Goal: Task Accomplishment & Management: Complete application form

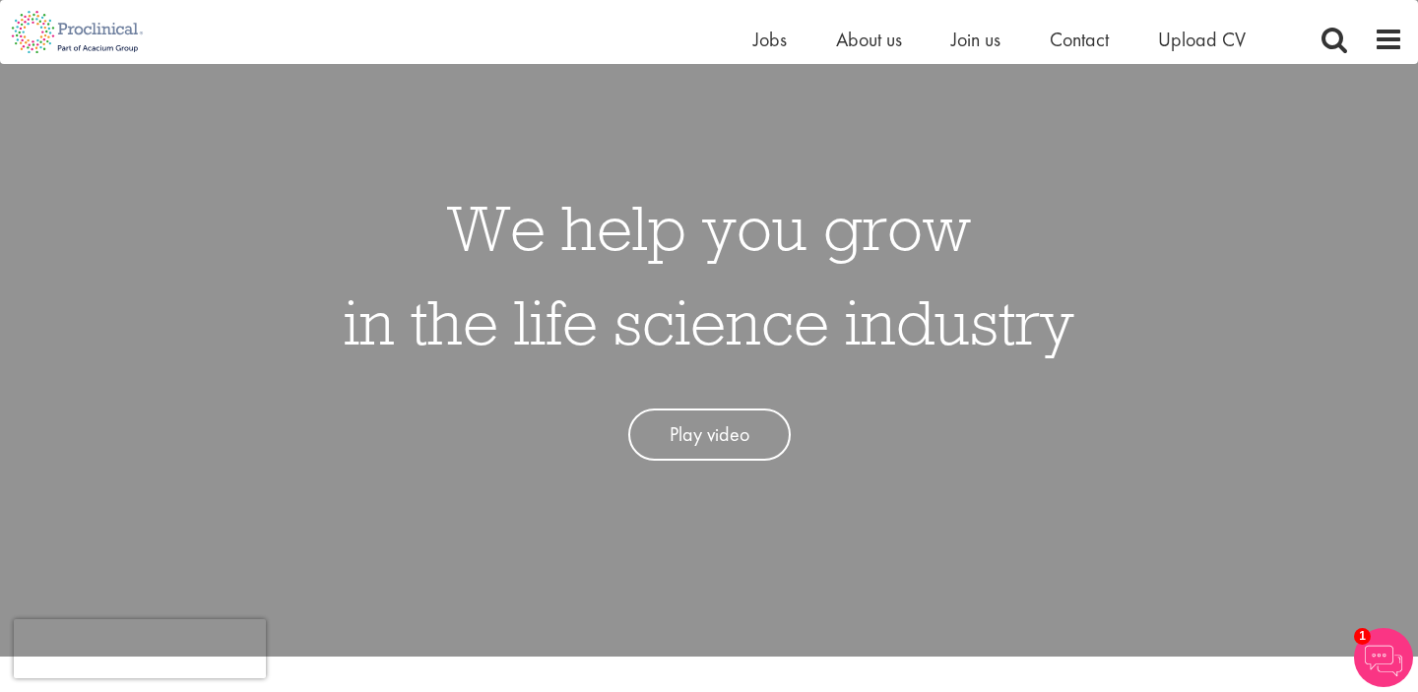
scroll to position [84, 0]
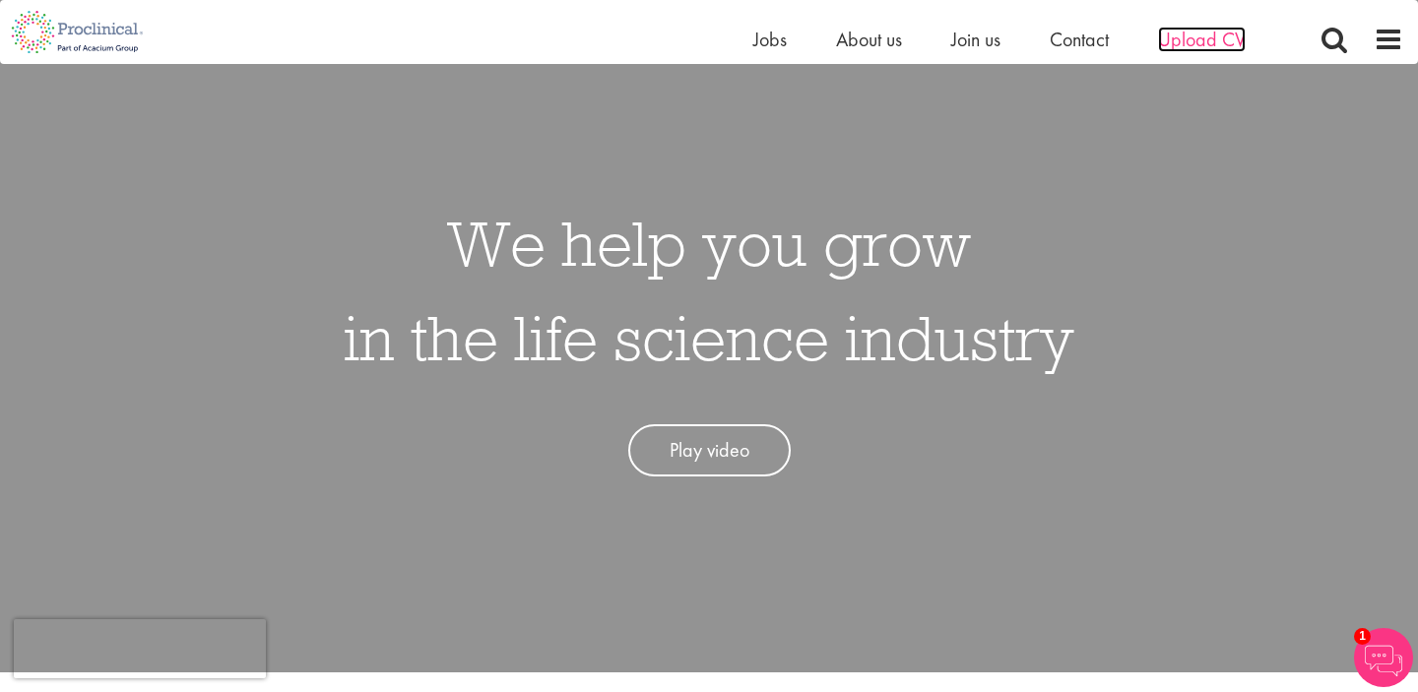
click at [1215, 45] on span "Upload CV" at bounding box center [1202, 40] width 88 height 26
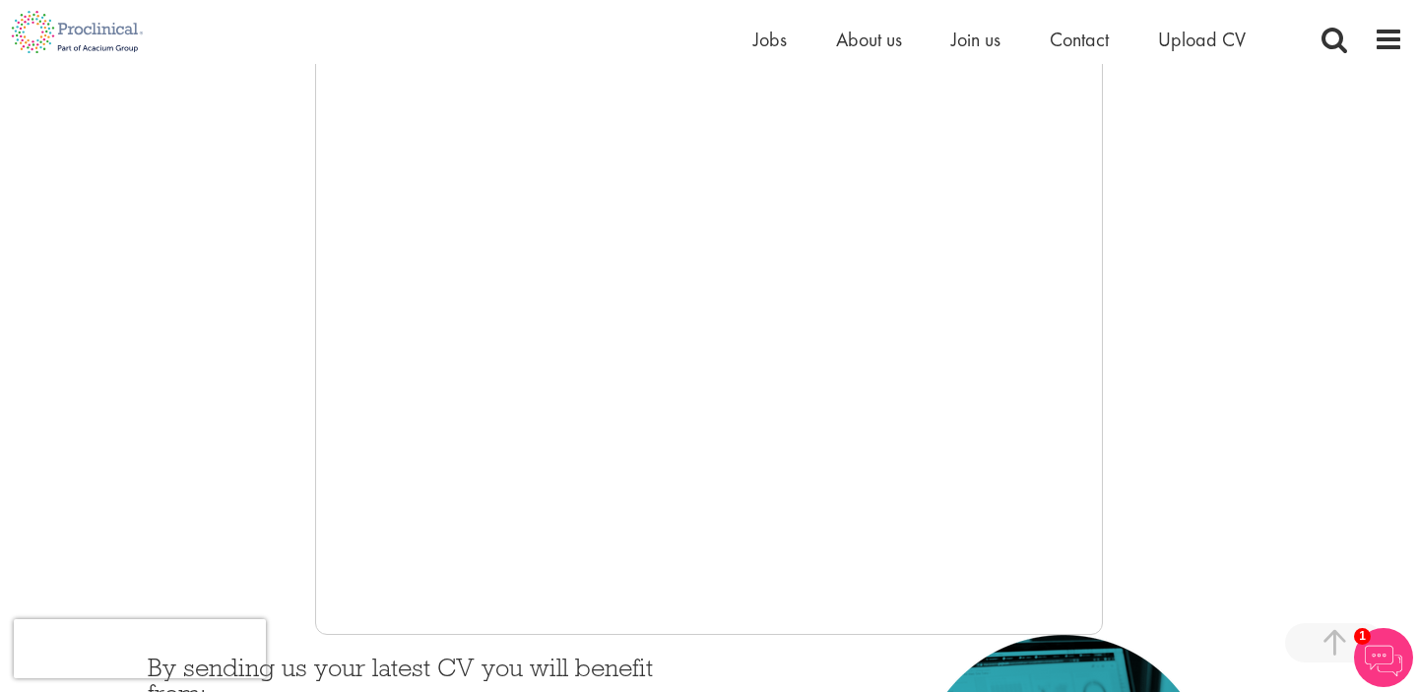
scroll to position [357, 0]
click at [876, 44] on span "About us" at bounding box center [869, 40] width 66 height 26
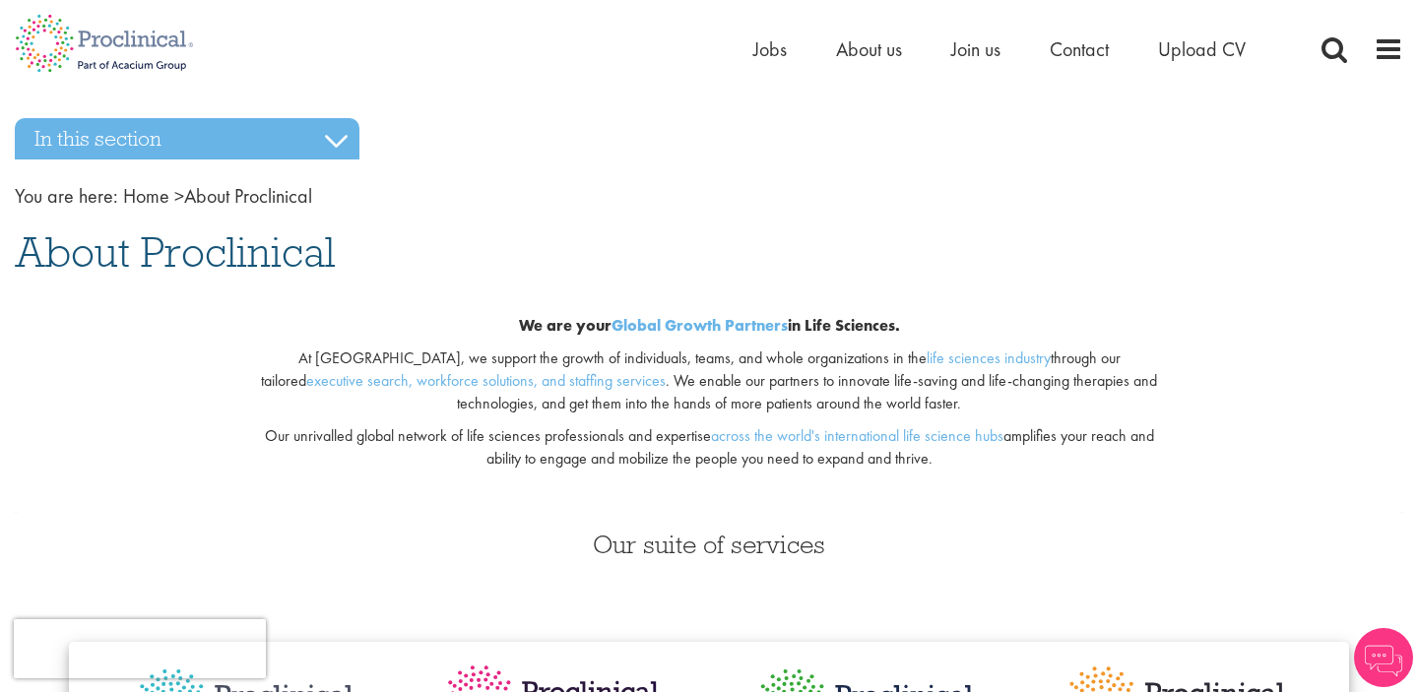
click at [1390, 42] on span at bounding box center [1389, 49] width 30 height 30
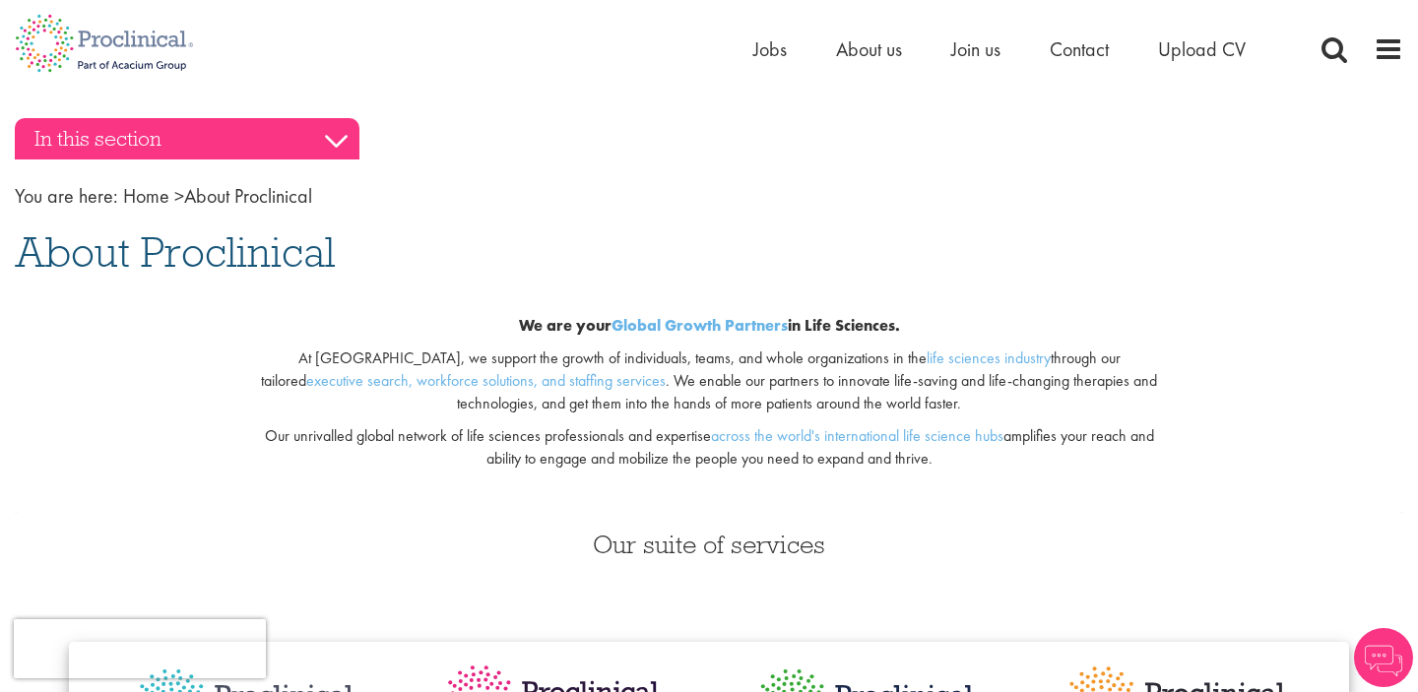
click at [303, 134] on h3 "In this section" at bounding box center [187, 138] width 345 height 41
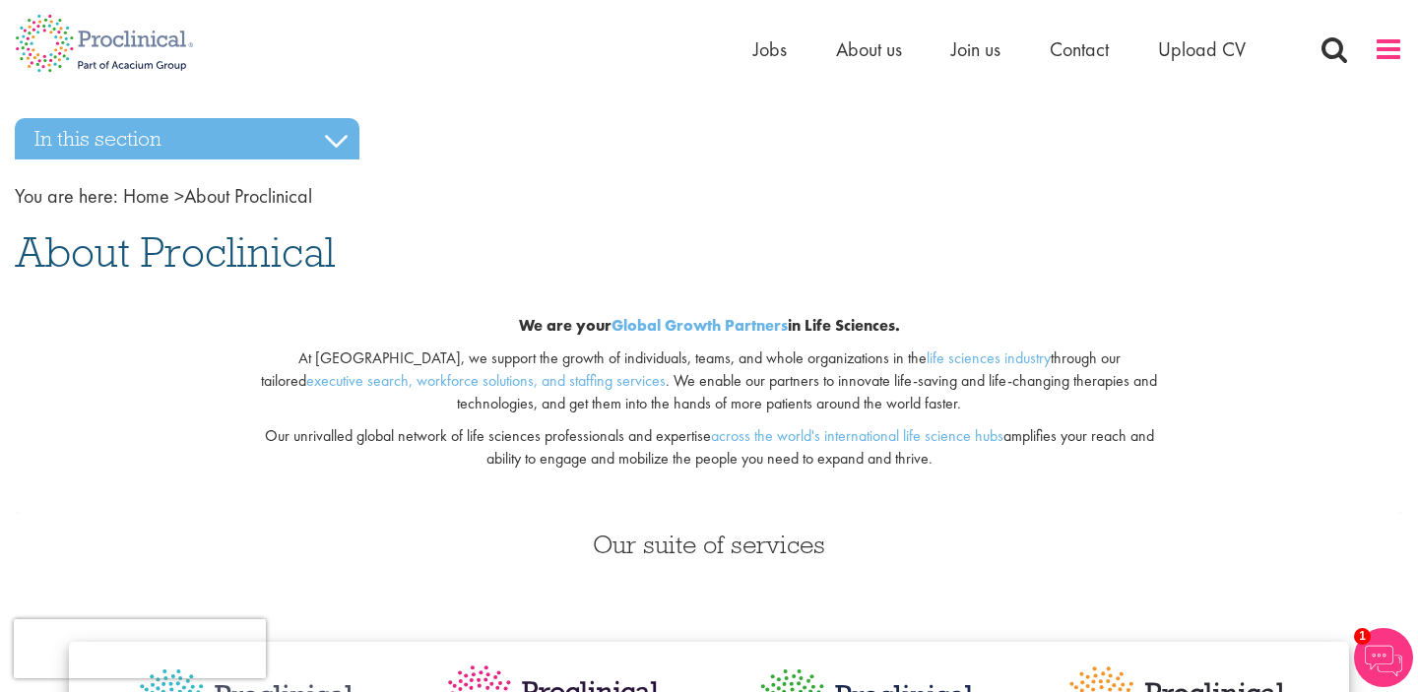
click at [1392, 56] on span at bounding box center [1389, 49] width 30 height 30
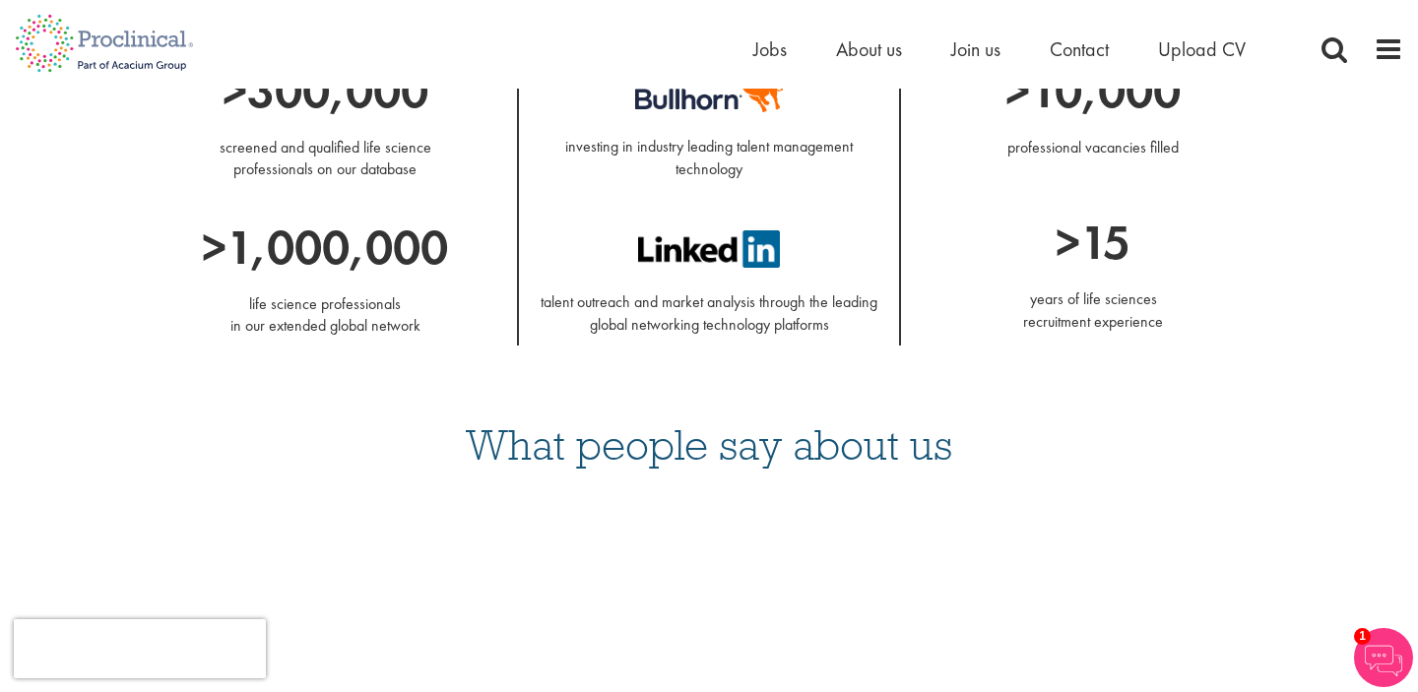
scroll to position [1266, 0]
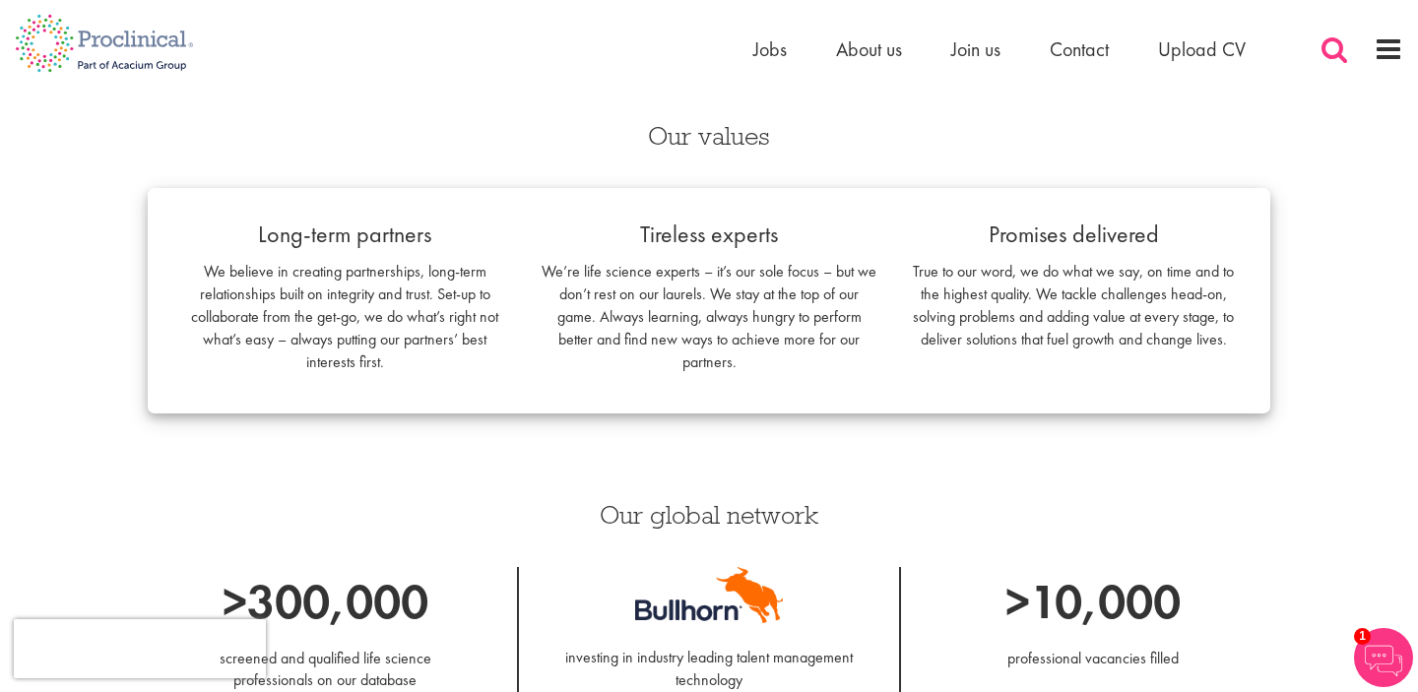
click at [1336, 53] on span at bounding box center [1335, 49] width 30 height 30
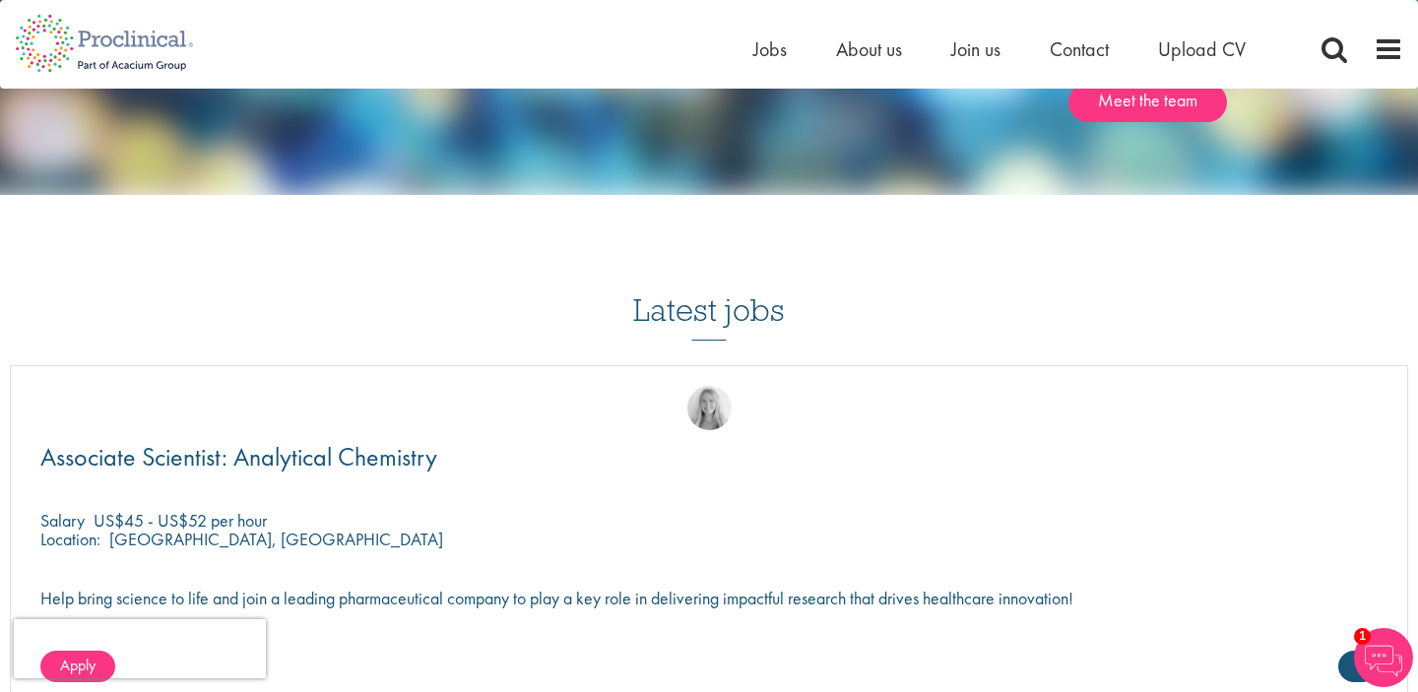
scroll to position [2821, 0]
click at [703, 314] on h3 "Latest jobs" at bounding box center [709, 291] width 152 height 97
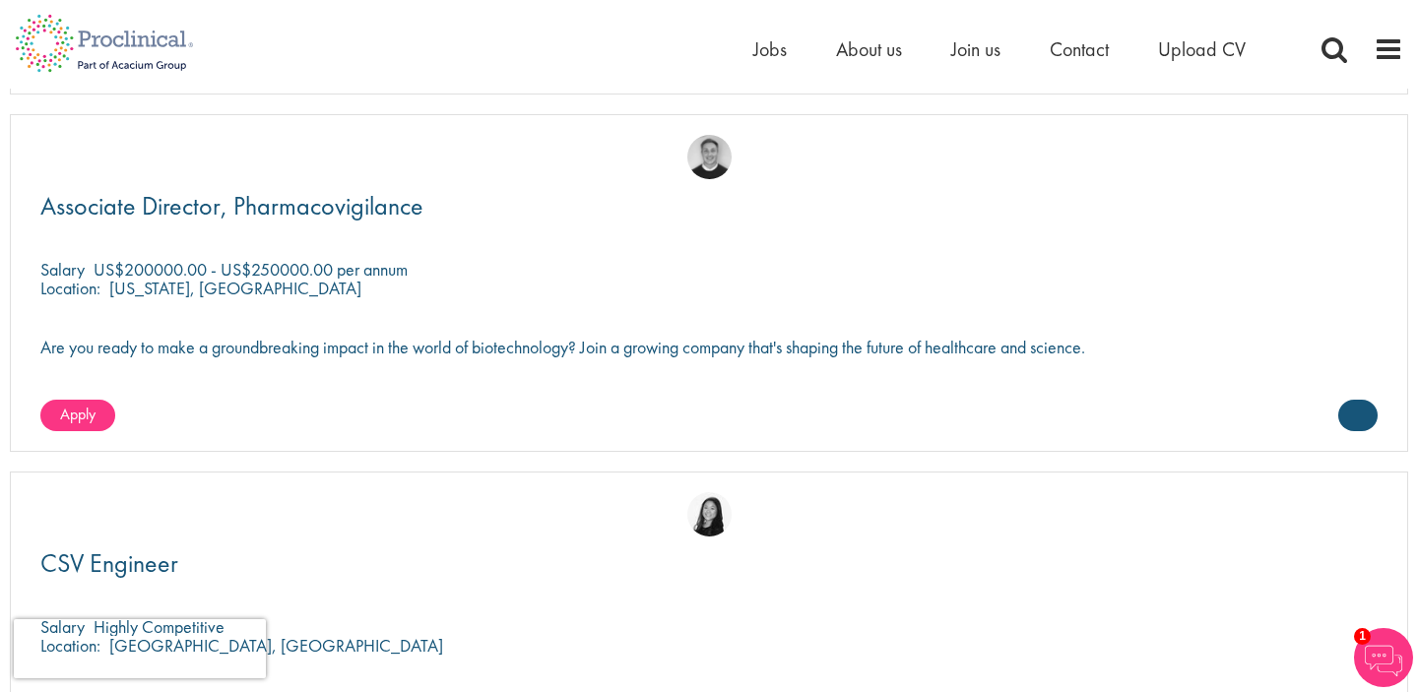
scroll to position [3748, 0]
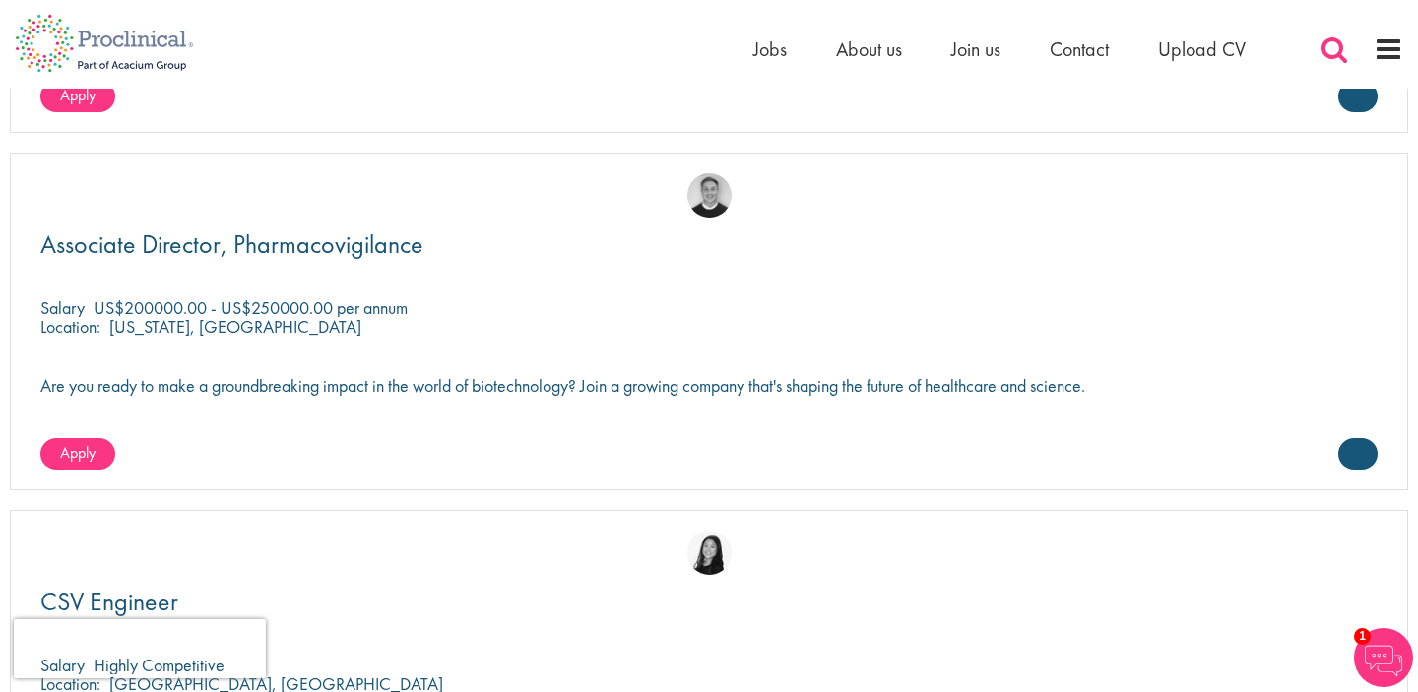
click at [1341, 41] on span at bounding box center [1335, 49] width 30 height 30
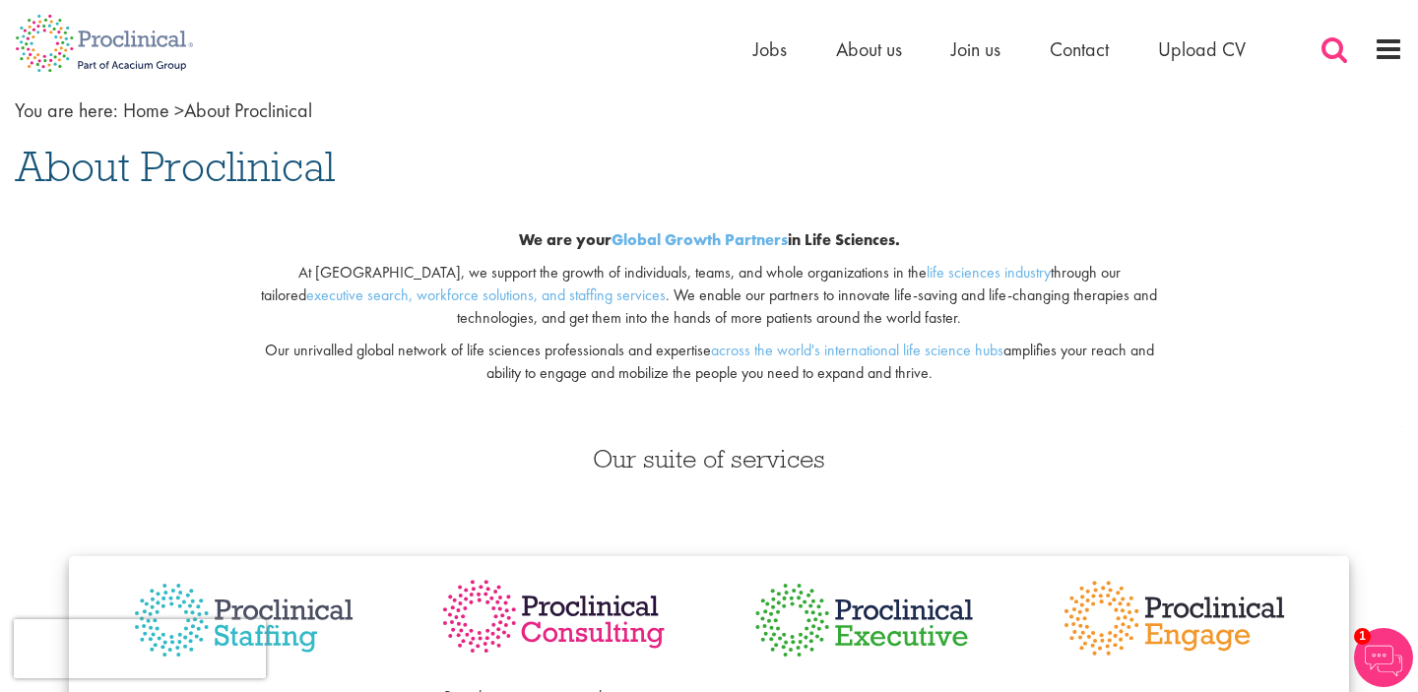
scroll to position [0, 0]
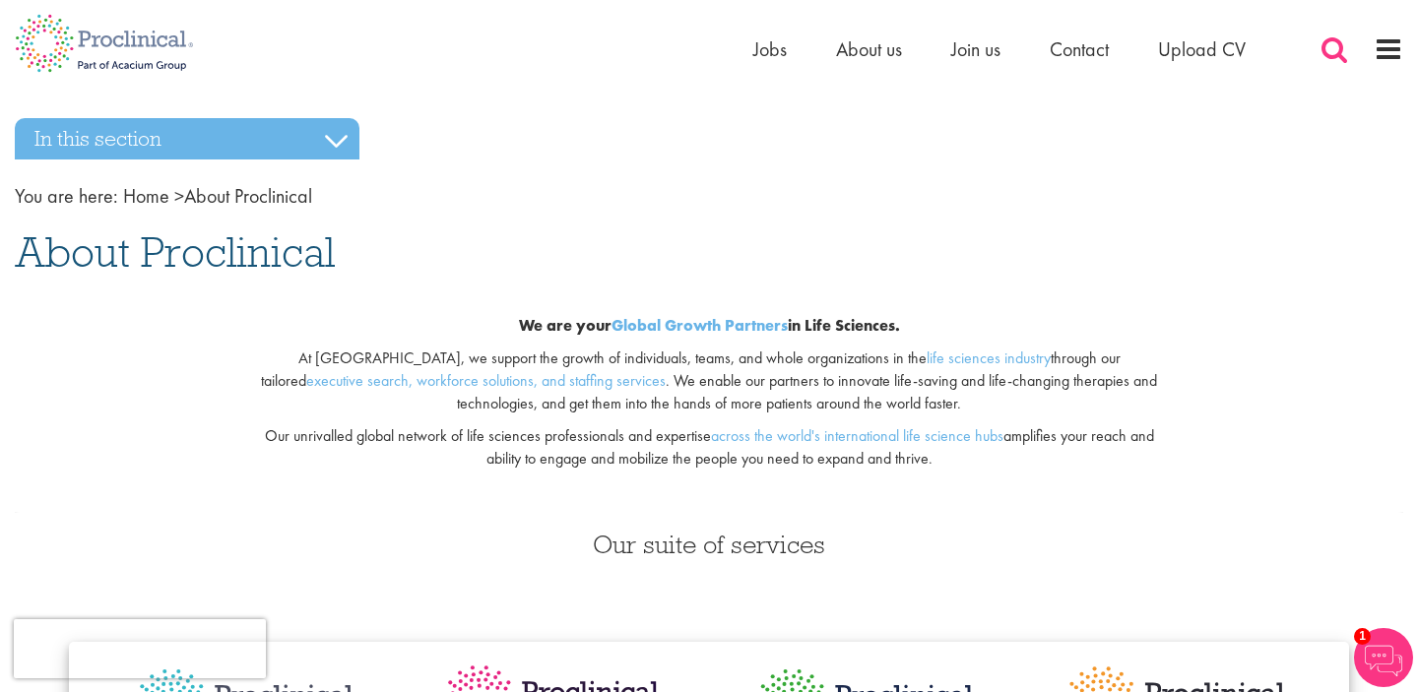
click at [1332, 47] on span at bounding box center [1335, 49] width 30 height 30
click at [762, 49] on span "Jobs" at bounding box center [769, 49] width 33 height 26
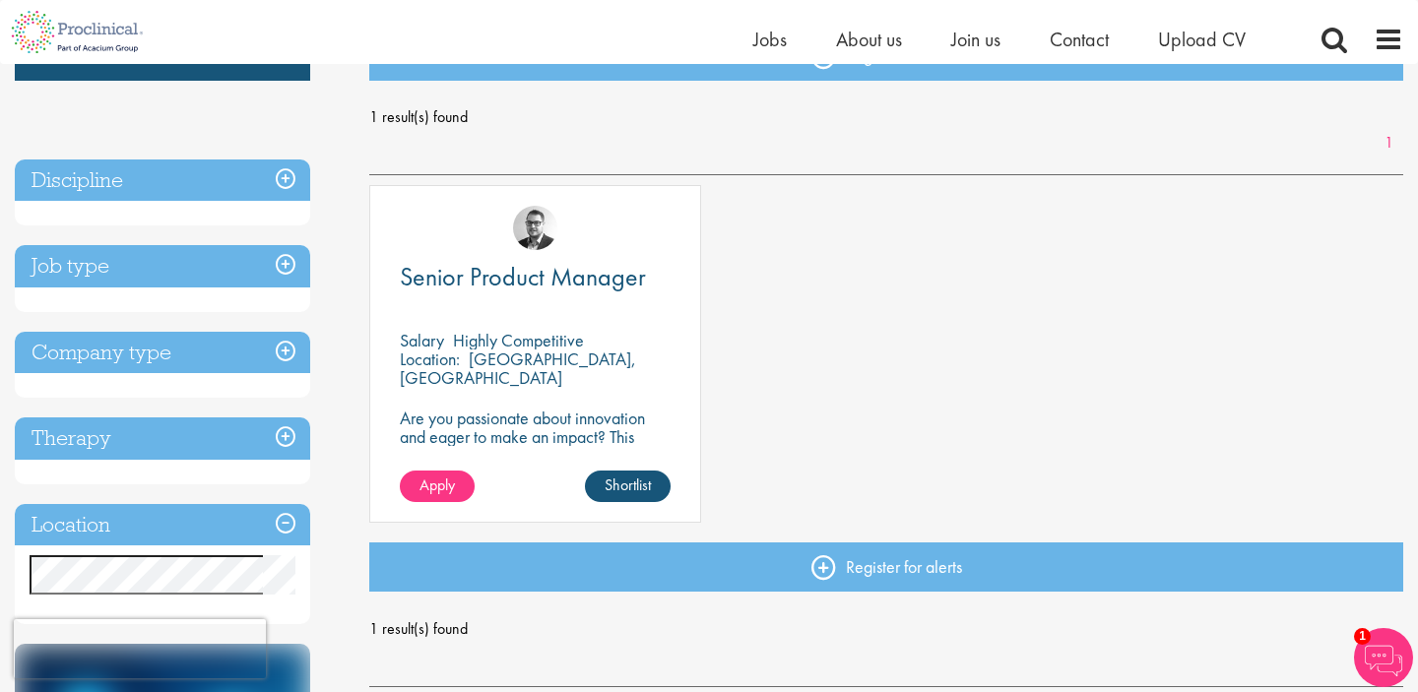
scroll to position [250, 0]
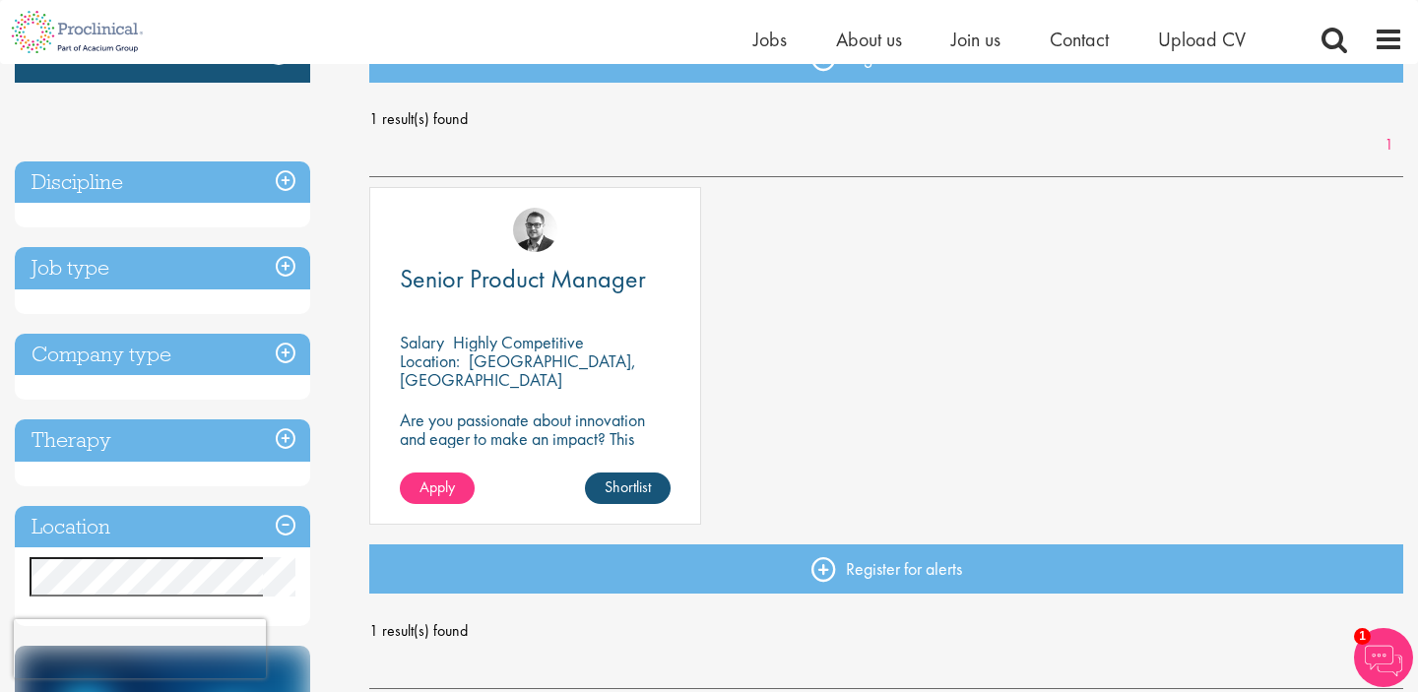
click at [284, 271] on h3 "Job type" at bounding box center [162, 268] width 295 height 42
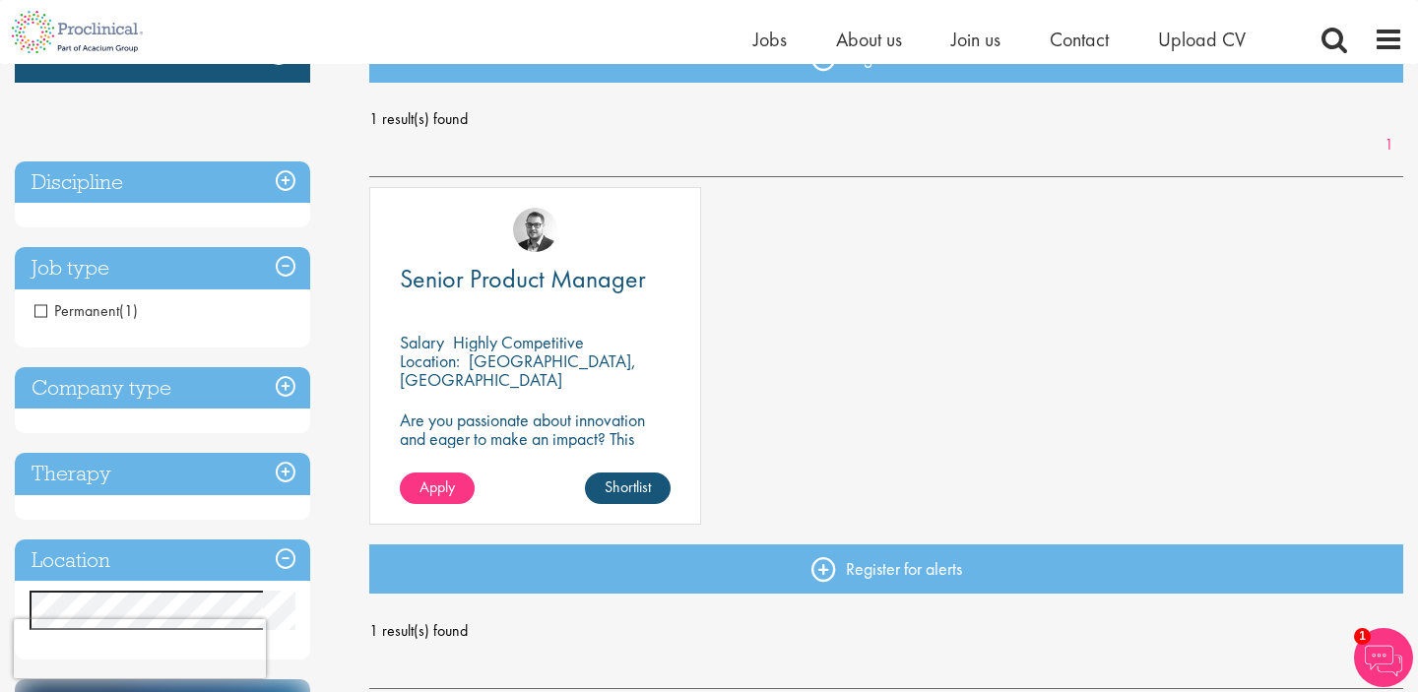
click at [298, 197] on h3 "Discipline" at bounding box center [162, 182] width 295 height 42
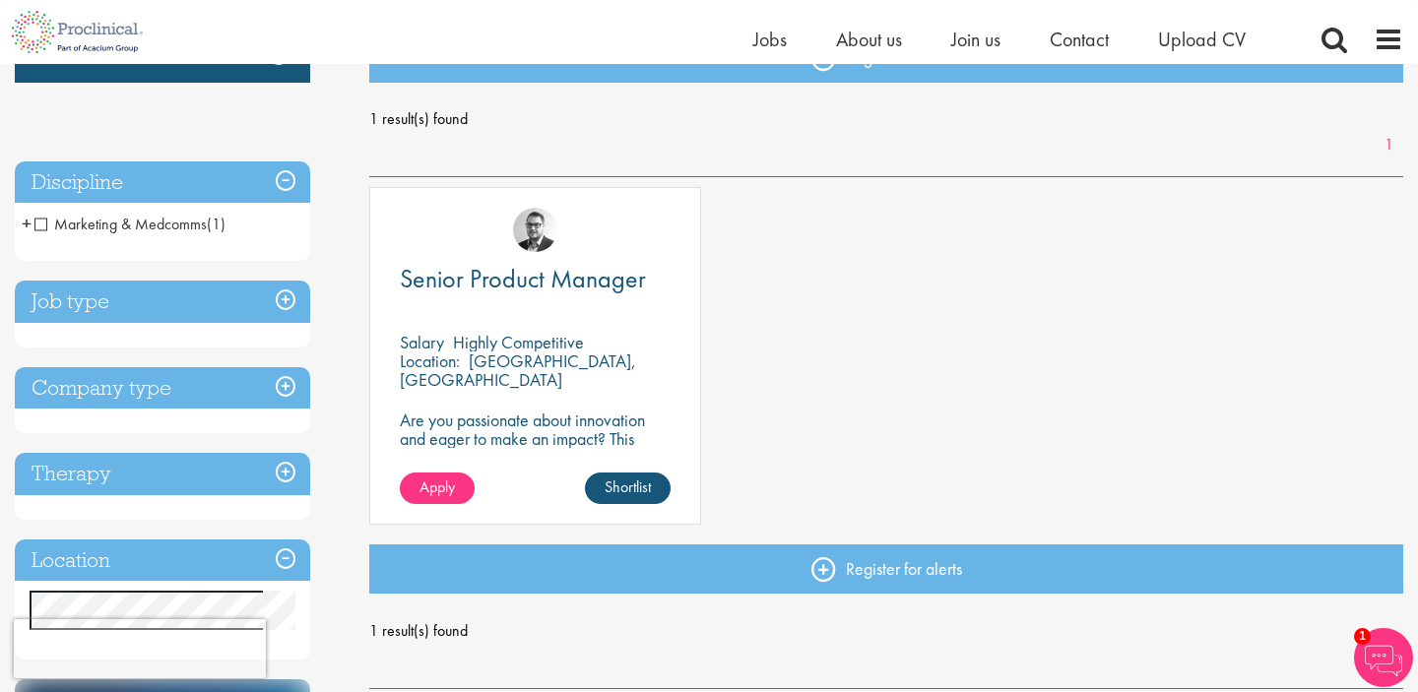
click at [185, 237] on li "Marketing & Medcomms (1) - + Brand & Product (1)" at bounding box center [162, 224] width 295 height 33
click at [176, 226] on span "Marketing & Medcomms" at bounding box center [120, 224] width 172 height 21
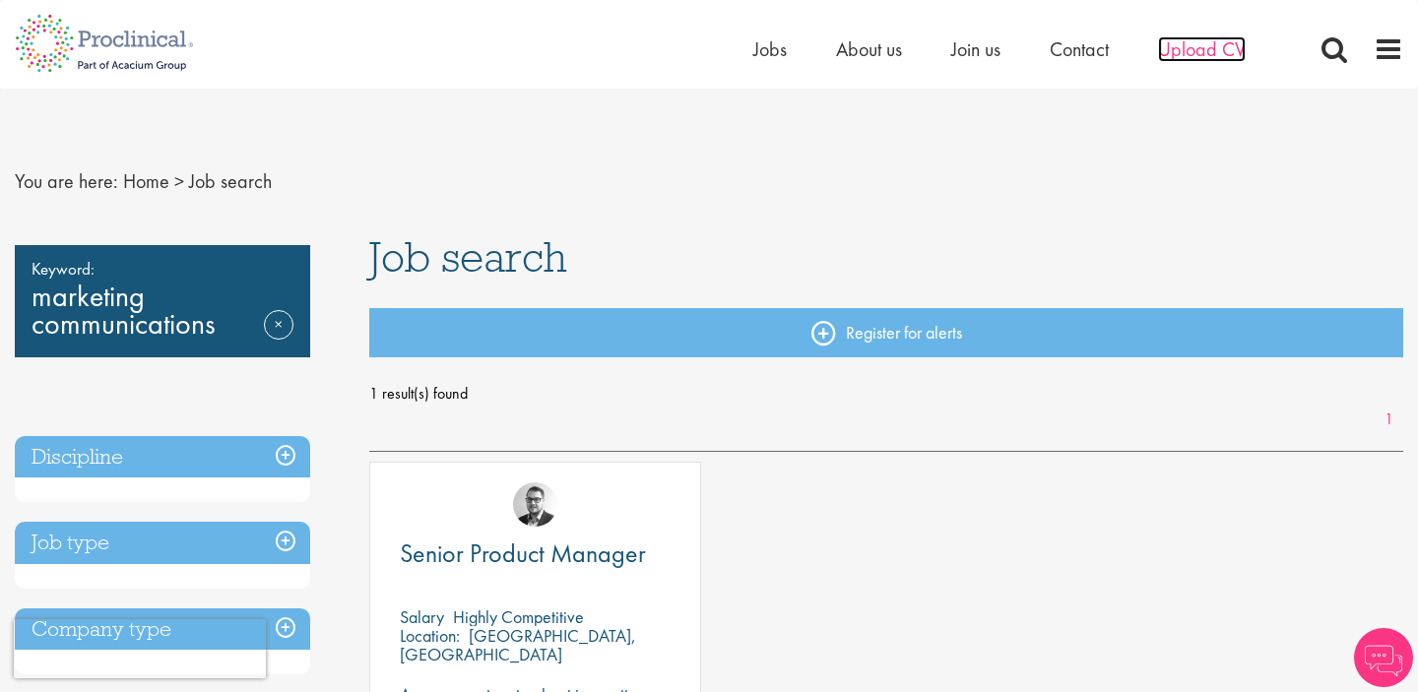
click at [1184, 56] on span "Upload CV" at bounding box center [1202, 49] width 88 height 26
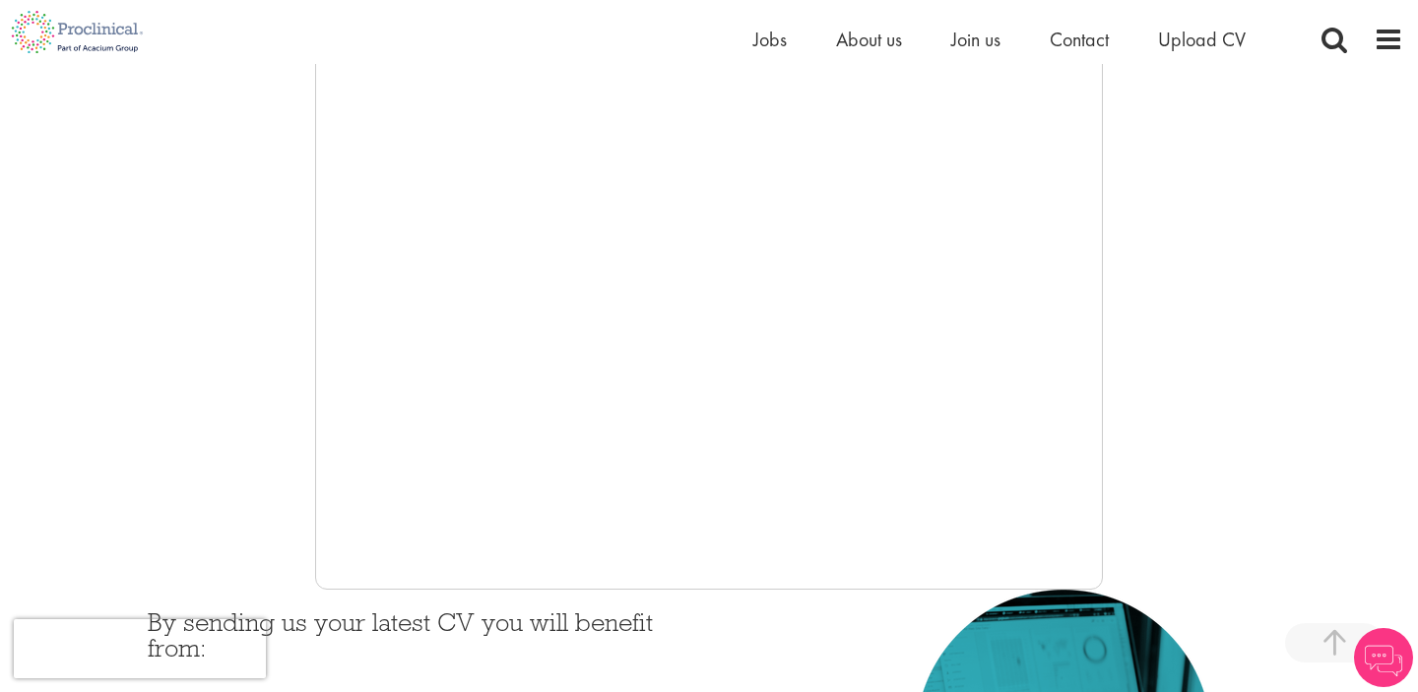
scroll to position [403, 0]
